Goal: Task Accomplishment & Management: Use online tool/utility

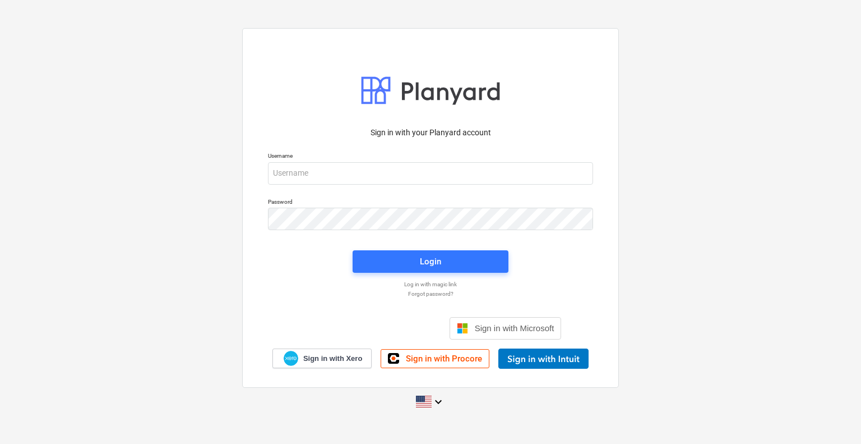
click at [729, 307] on div "Sign in with your Planyard account Username Password Login Log in with magic li…" at bounding box center [430, 221] width 861 height 405
click at [382, 182] on input "email" at bounding box center [430, 173] width 325 height 22
type input "projectbuildgroup"
click at [442, 258] on span "Login" at bounding box center [430, 261] width 129 height 15
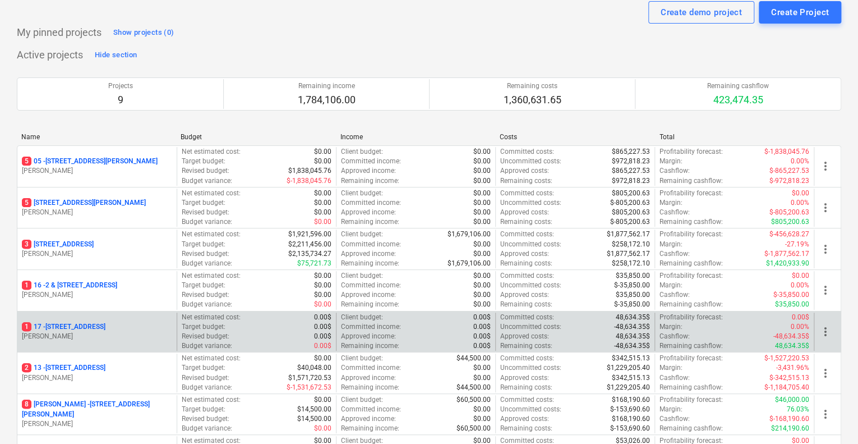
scroll to position [56, 0]
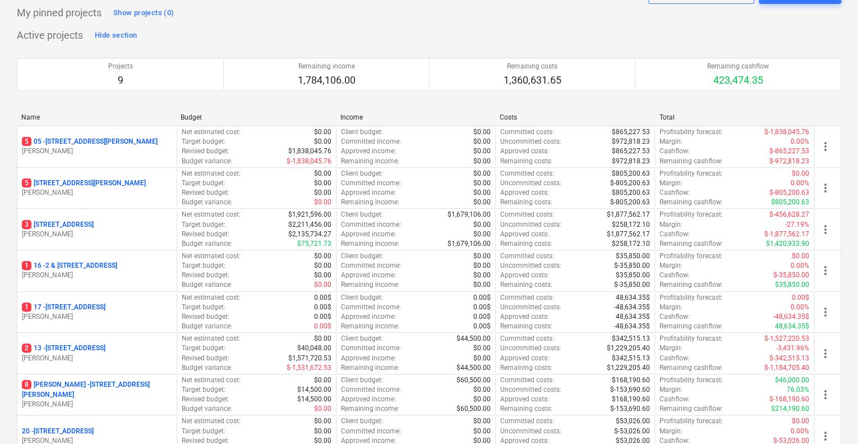
drag, startPoint x: 112, startPoint y: 344, endPoint x: 13, endPoint y: 99, distance: 264.2
click at [13, 99] on div "Create demo project Create Project My pinned projects Show projects (0) Active …" at bounding box center [429, 369] width 858 height 793
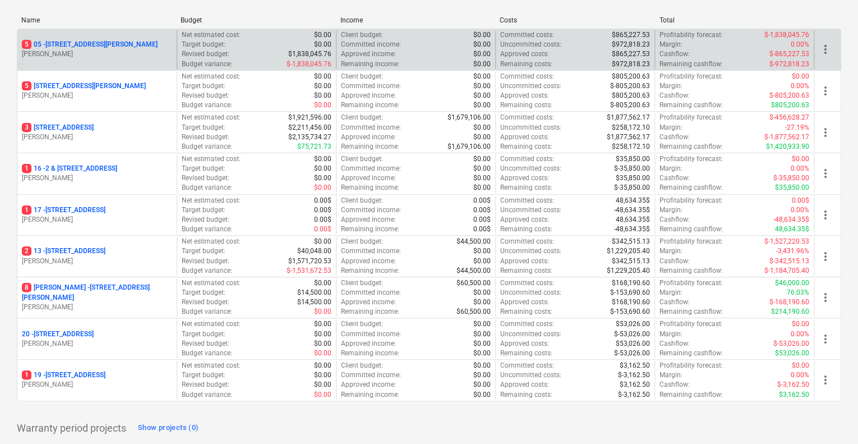
scroll to position [168, 0]
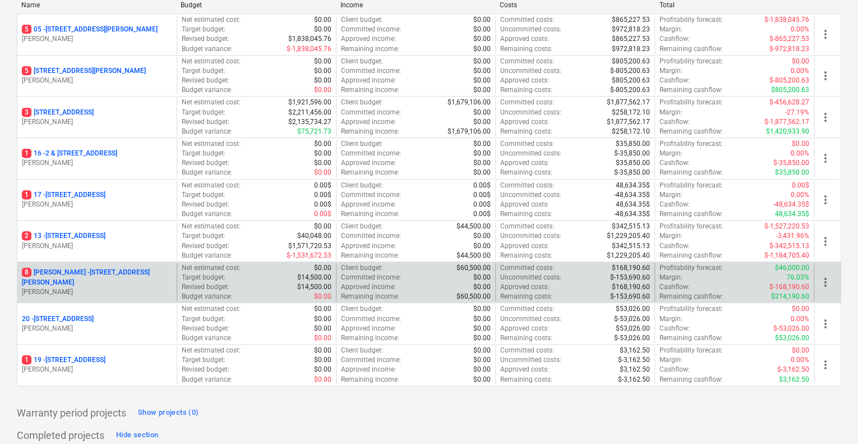
click at [136, 274] on p "[STREET_ADDRESS][PERSON_NAME][PERSON_NAME]" at bounding box center [97, 277] width 150 height 19
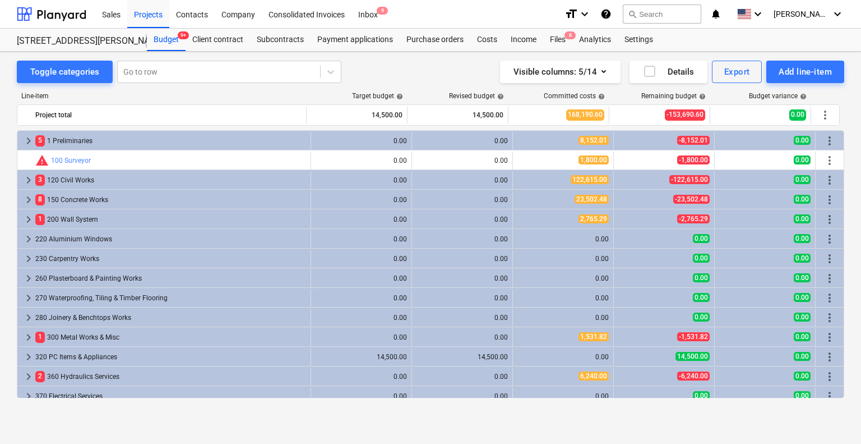
drag, startPoint x: 53, startPoint y: 67, endPoint x: 83, endPoint y: 57, distance: 31.8
click at [53, 67] on div "Toggle categories" at bounding box center [64, 71] width 69 height 15
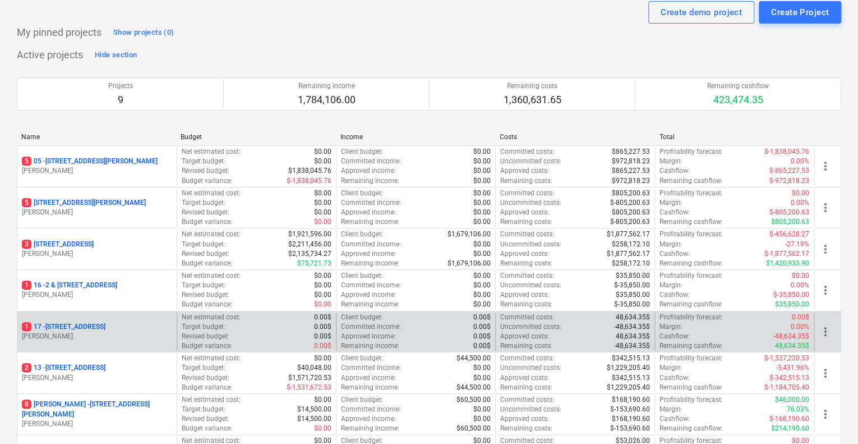
scroll to position [112, 0]
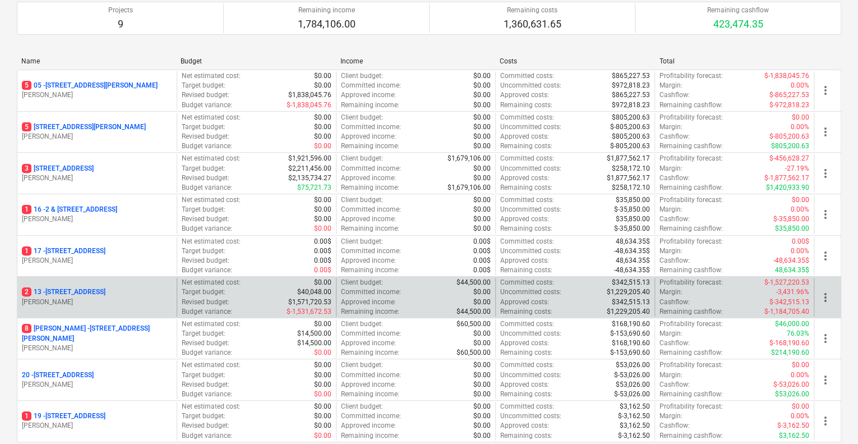
click at [90, 292] on p "2 13 - 2 Kaga Place, Marsfield" at bounding box center [64, 292] width 84 height 10
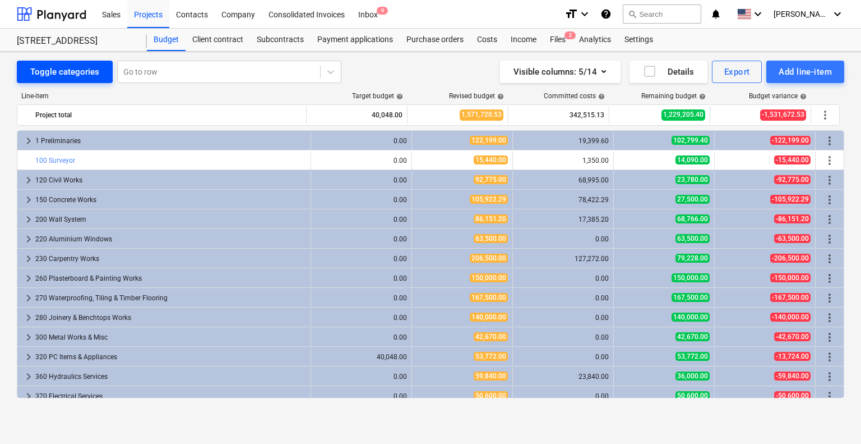
click at [67, 71] on div "Toggle categories" at bounding box center [64, 71] width 69 height 15
